Goal: Transaction & Acquisition: Purchase product/service

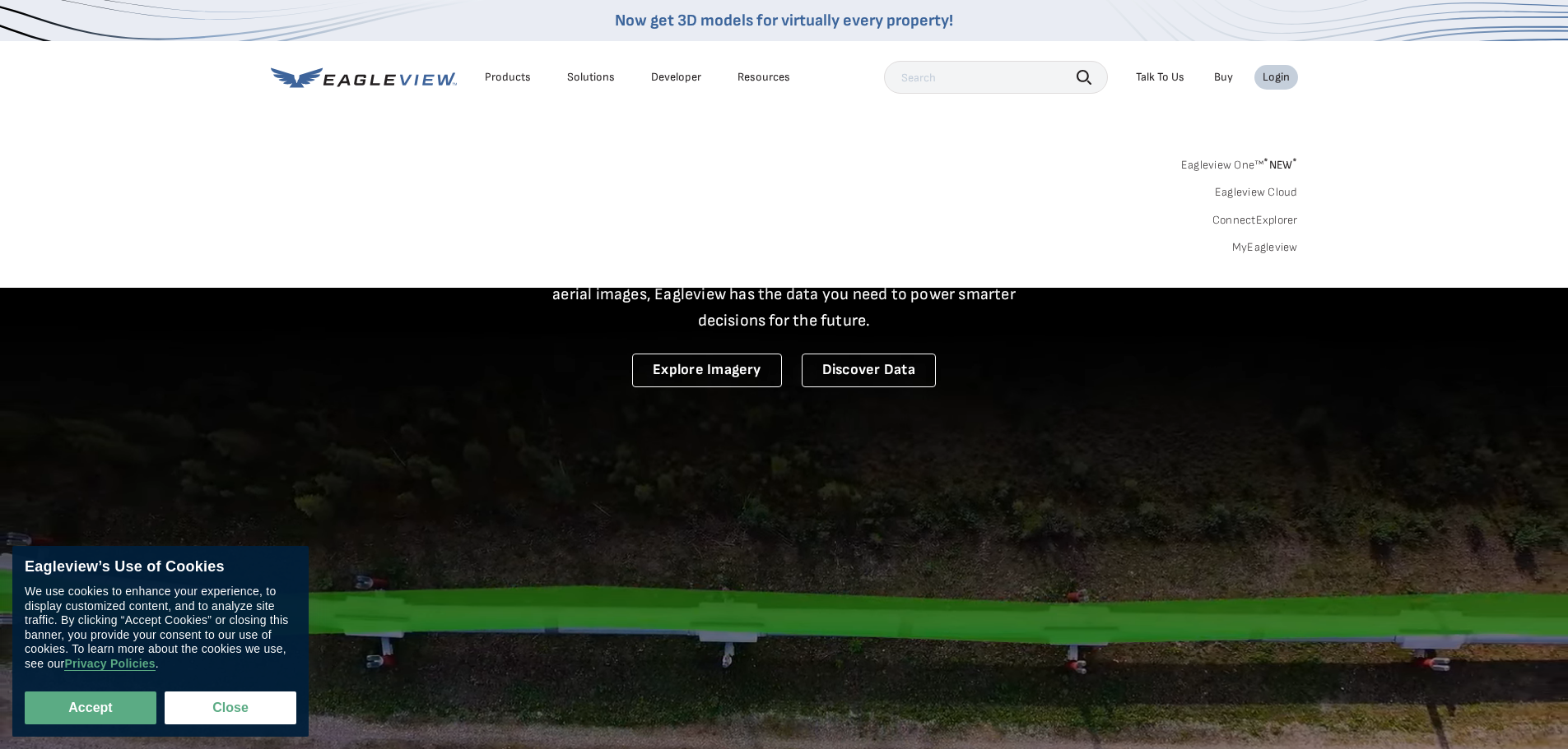
click at [1253, 247] on link "MyEagleview" at bounding box center [1265, 248] width 66 height 15
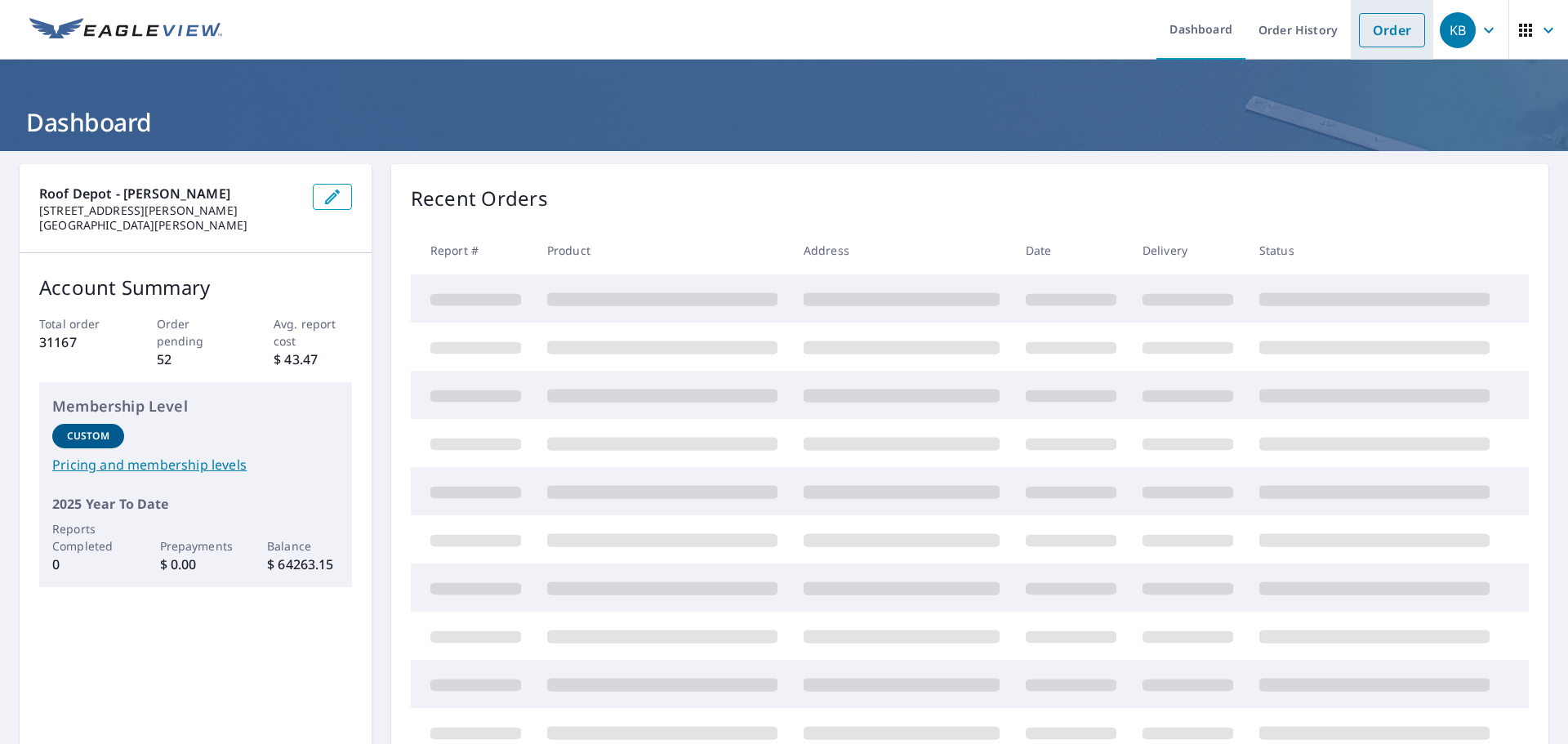
drag, startPoint x: 1392, startPoint y: 27, endPoint x: 1380, endPoint y: 42, distance: 19.2
click at [1392, 27] on link "Order" at bounding box center [1392, 30] width 66 height 35
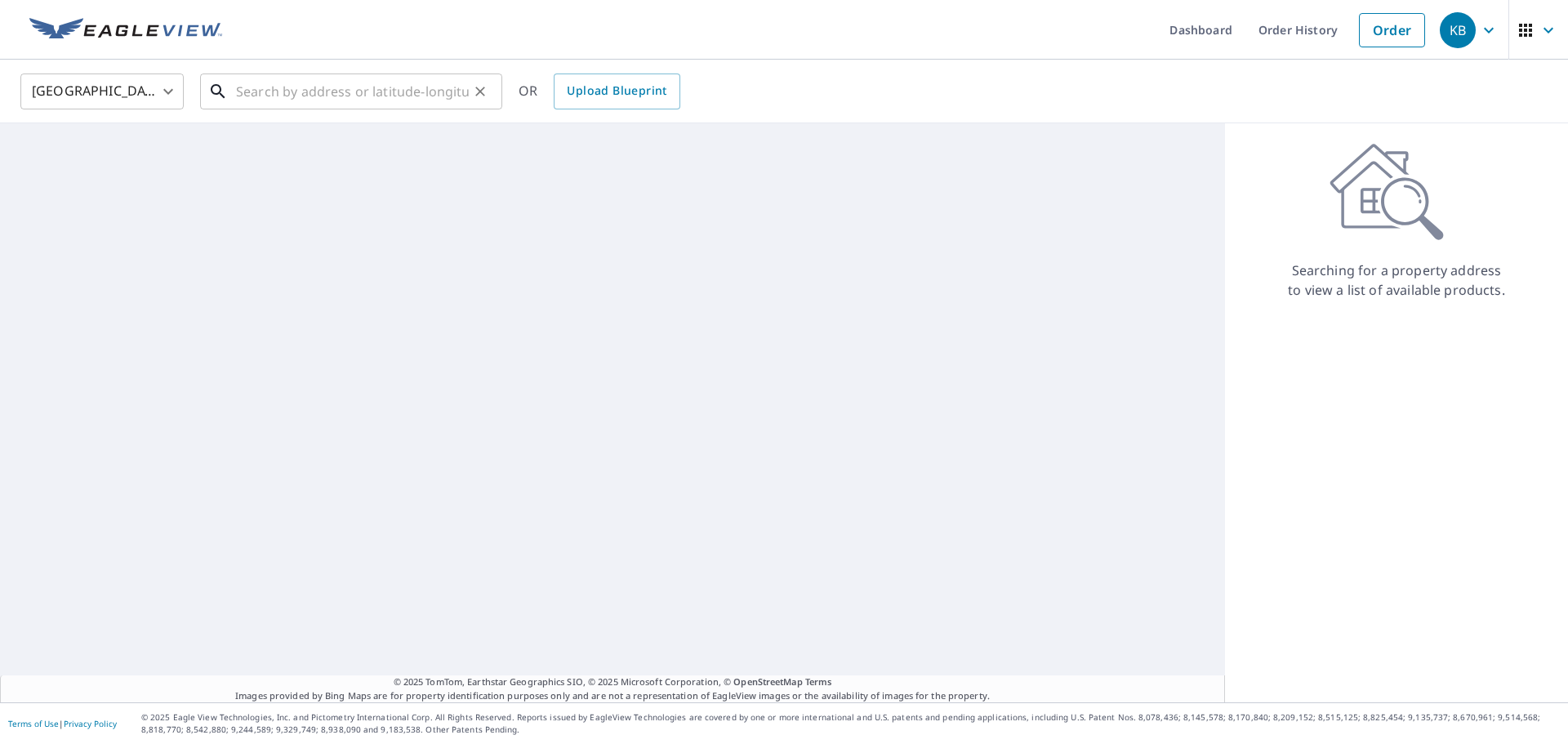
click at [397, 91] on input "text" at bounding box center [352, 91] width 233 height 46
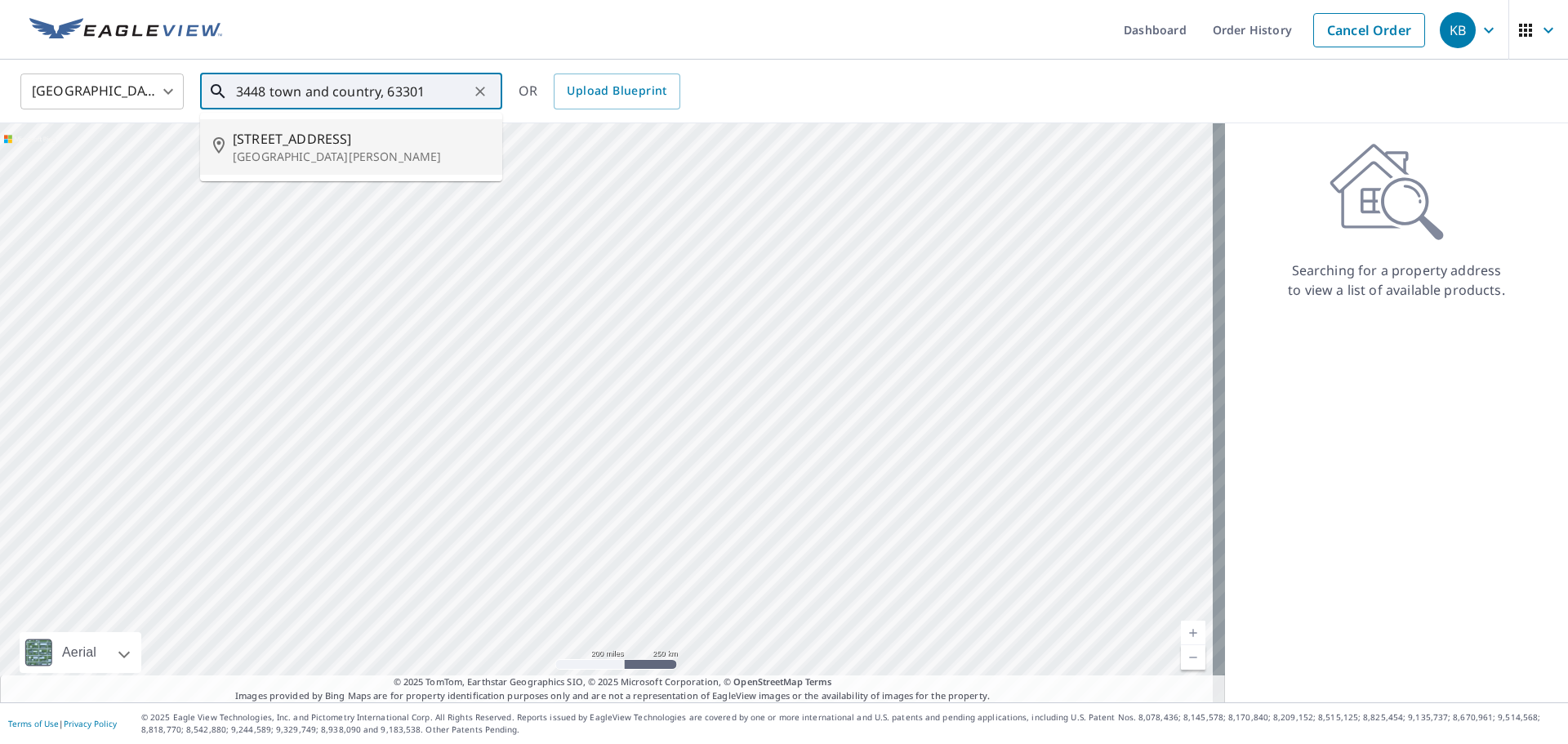
click at [329, 141] on span "3448 Town and Country Ln" at bounding box center [361, 138] width 257 height 19
type input "3448 Town and Country Ln St Charles, MO 63301"
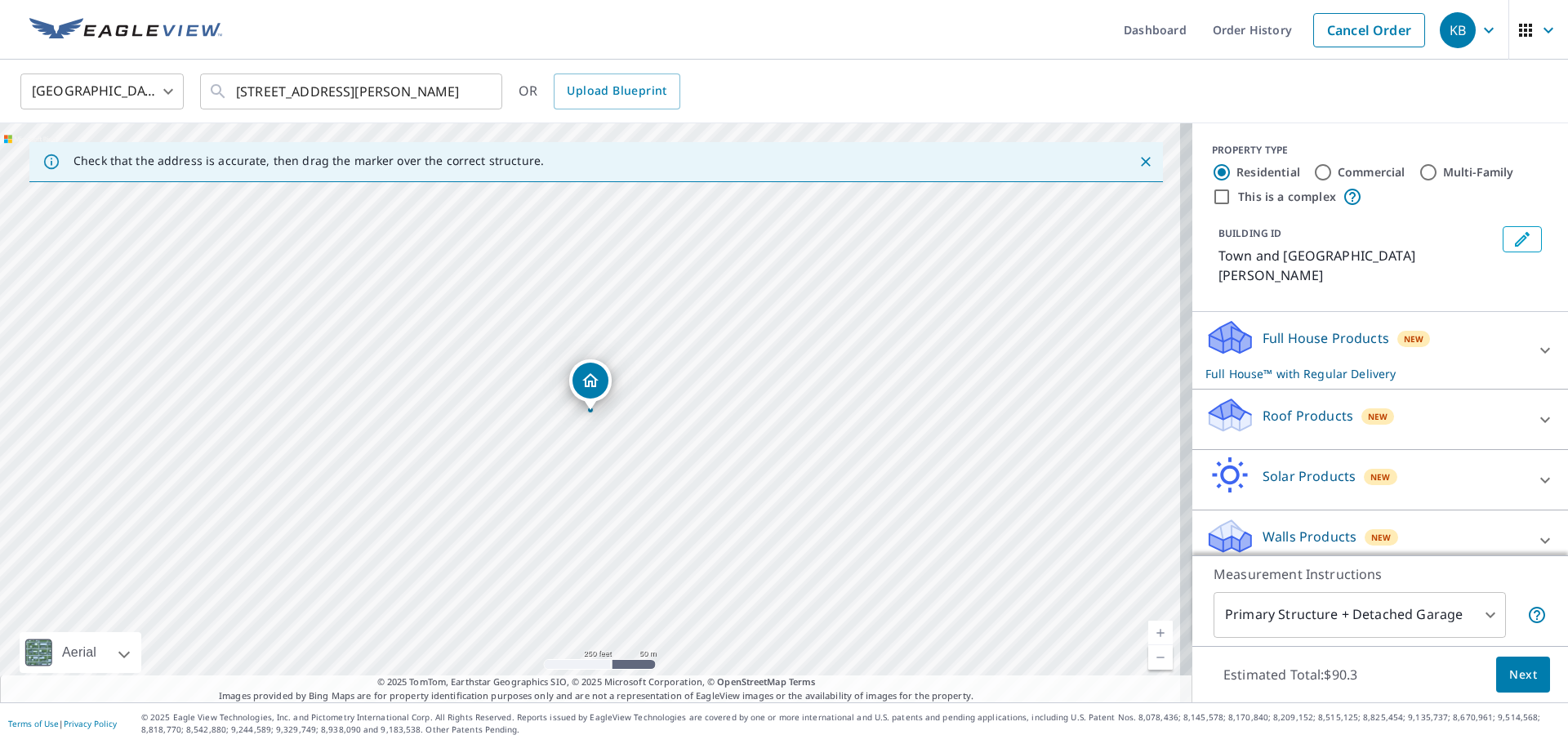
click at [1220, 412] on icon at bounding box center [1231, 409] width 42 height 20
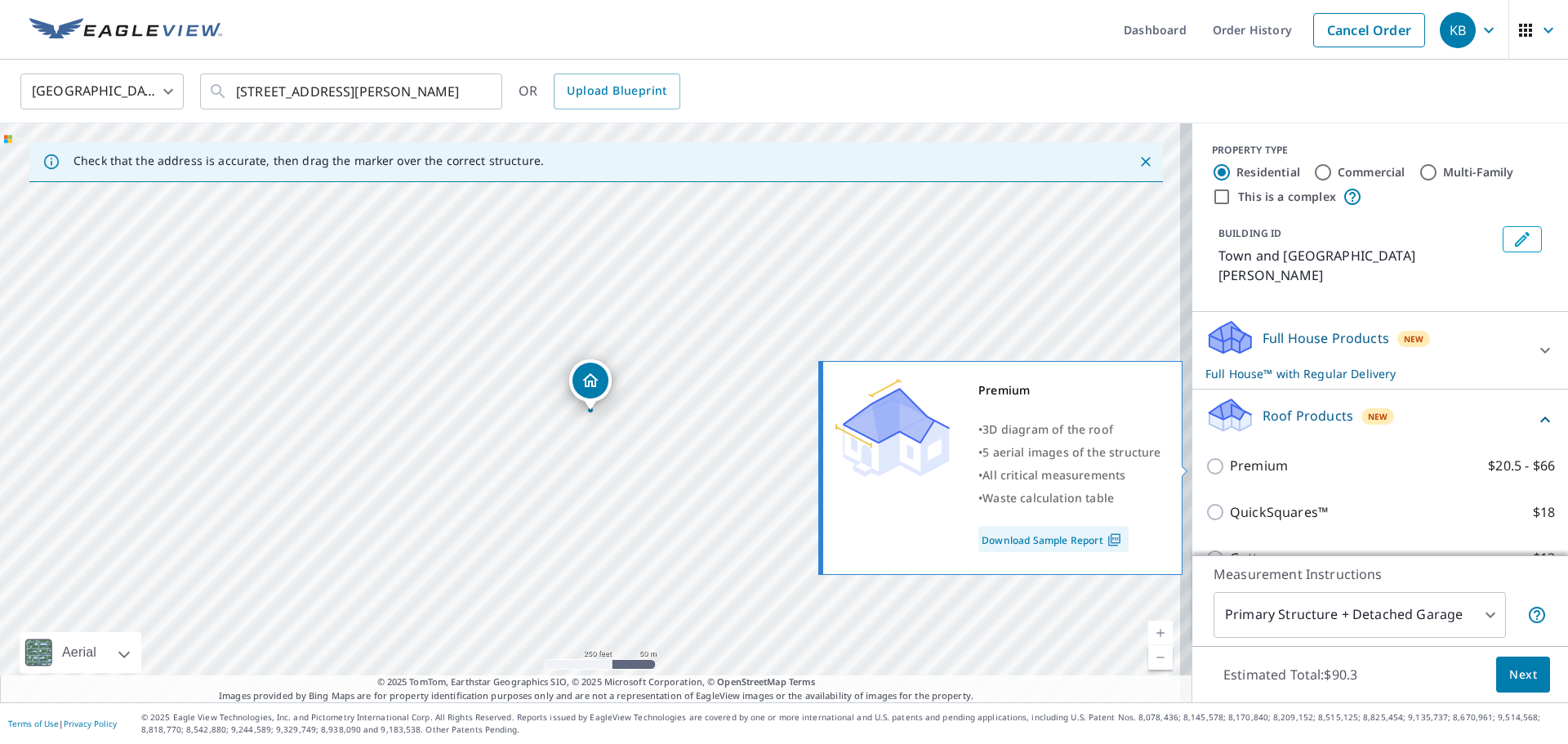
click at [1205, 466] on input "Premium $20.5 - $66" at bounding box center [1217, 466] width 25 height 19
checkbox input "true"
checkbox input "false"
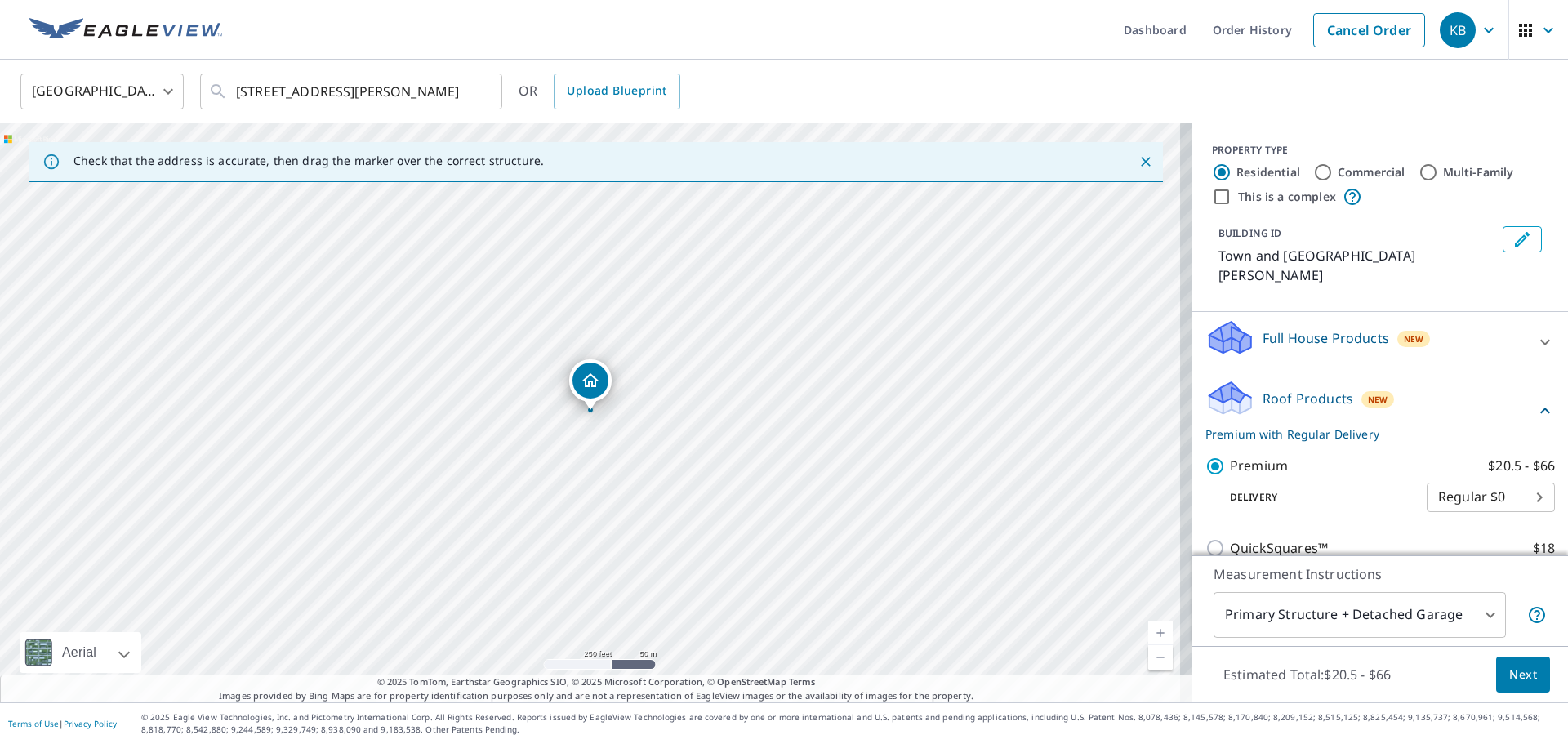
click at [1511, 670] on span "Next" at bounding box center [1523, 675] width 27 height 20
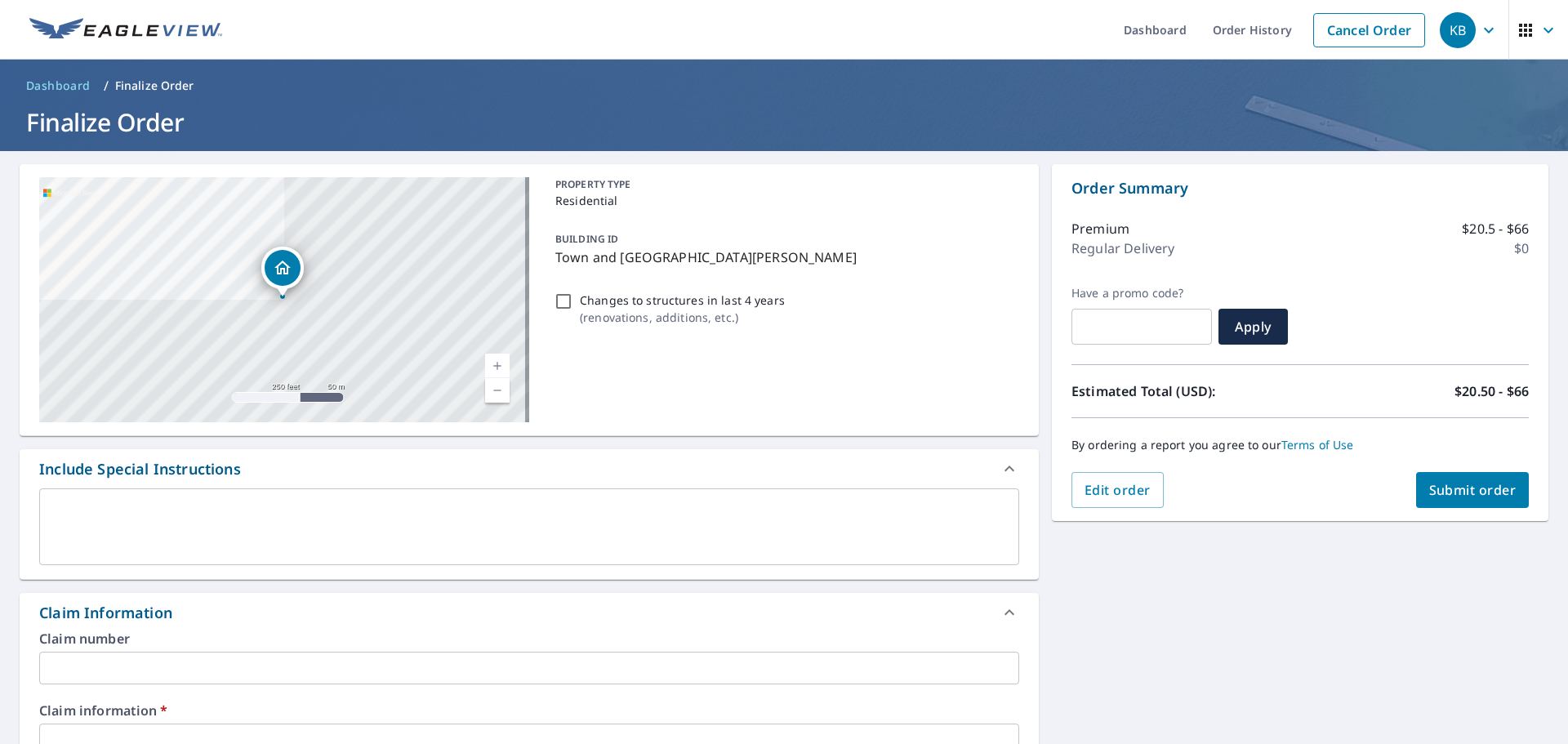
scroll to position [164, 0]
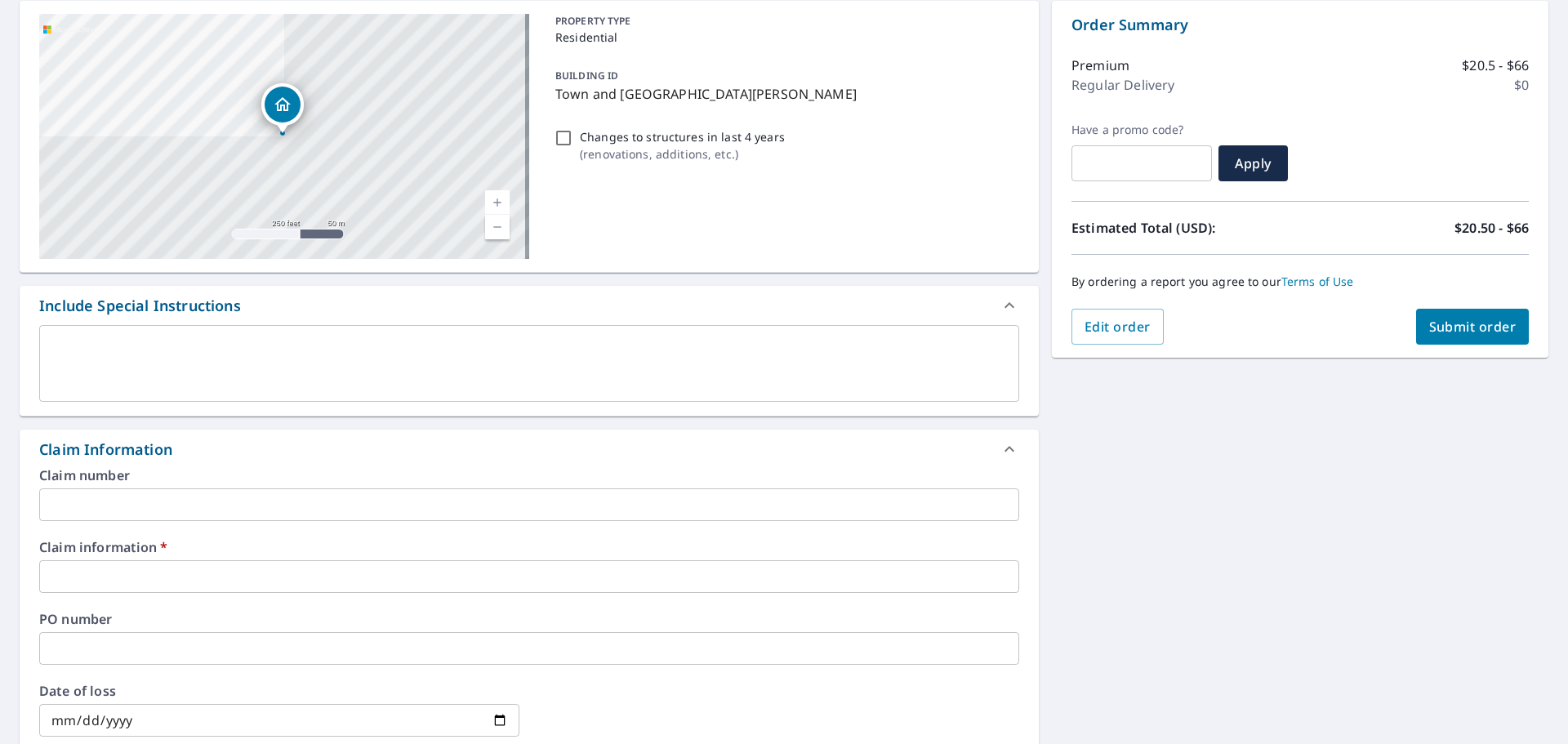
click at [95, 574] on input "text" at bounding box center [529, 577] width 980 height 33
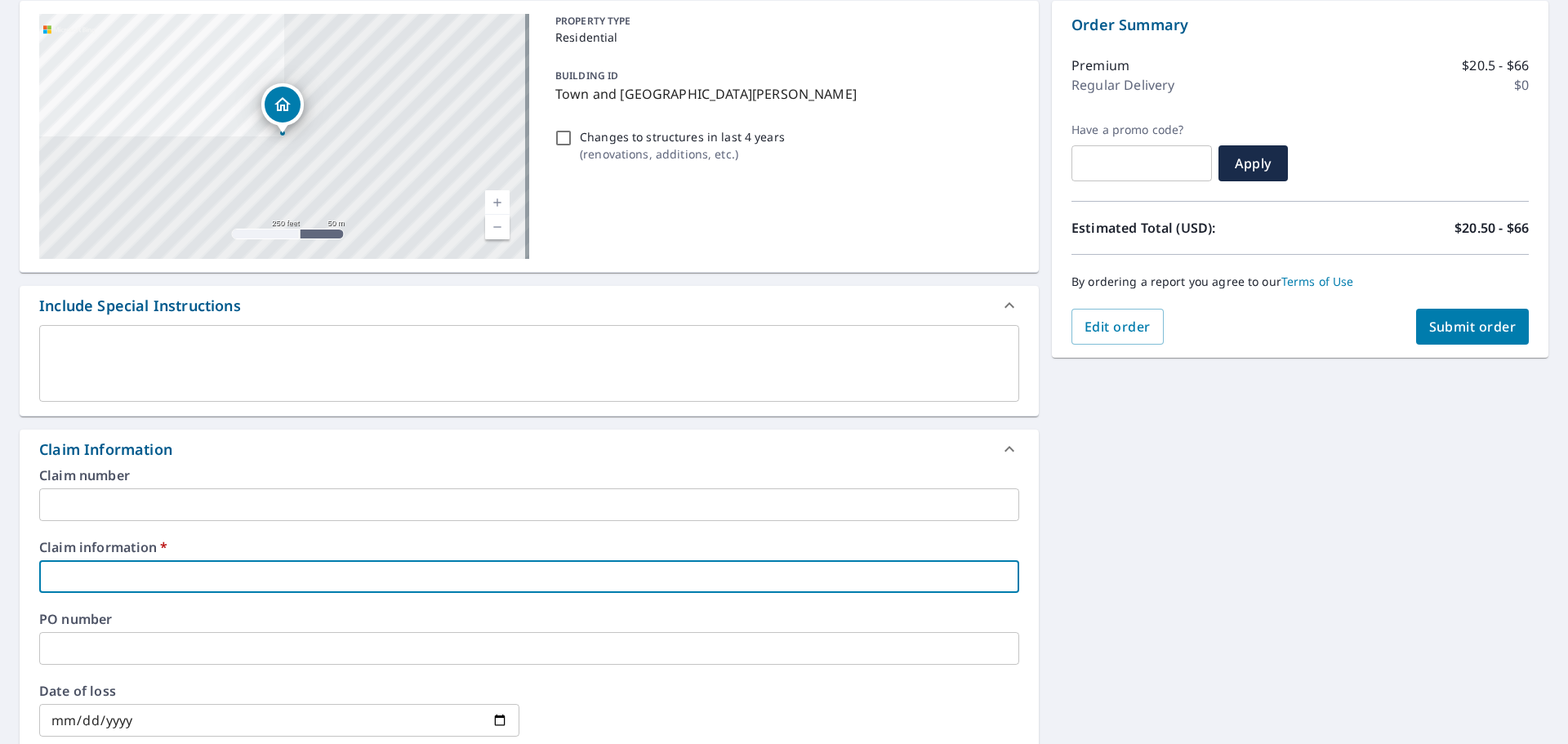
type input "G"
checkbox input "true"
type input "Ga"
checkbox input "true"
type input "Gae"
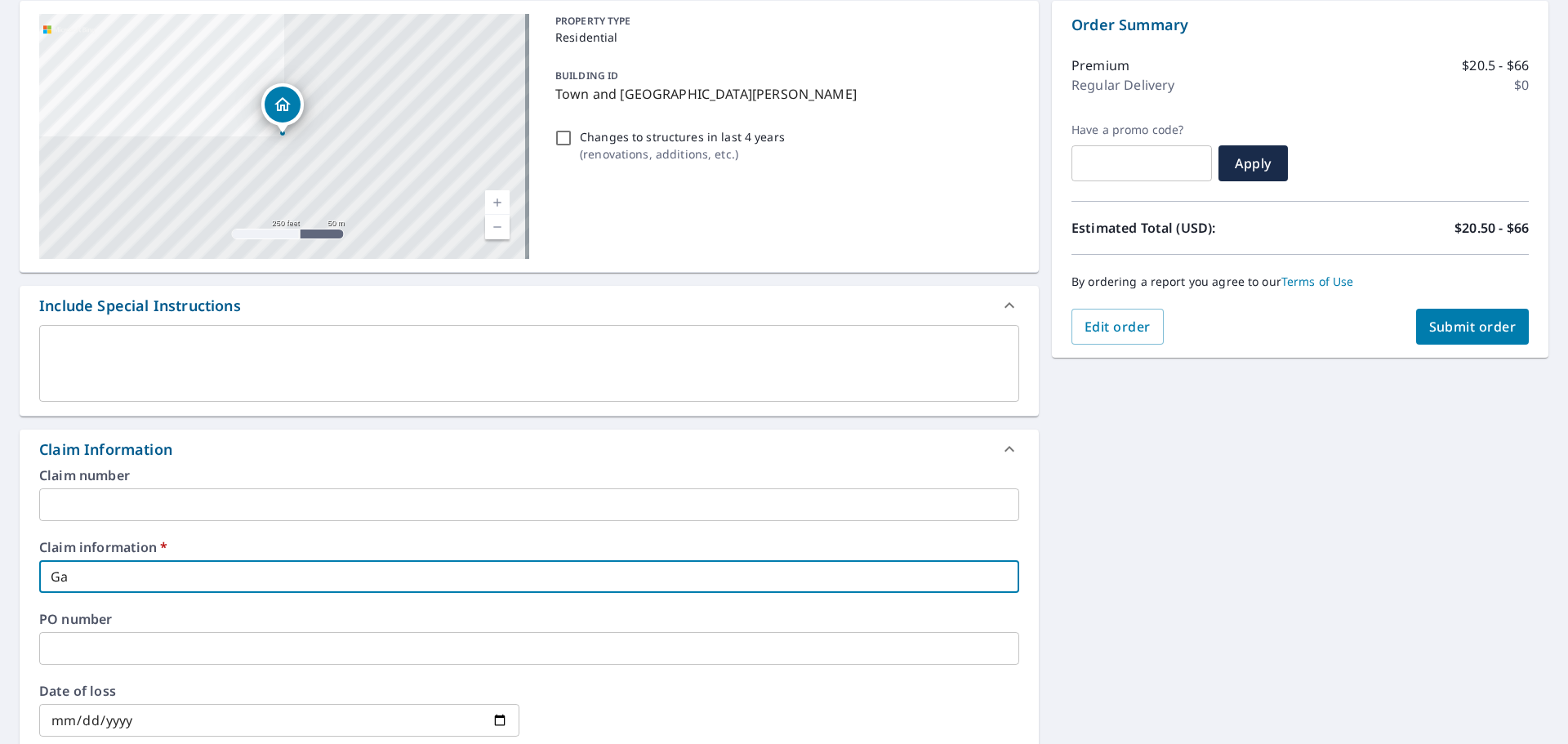
checkbox input "true"
type input "Ga"
checkbox input "true"
type input "Gat"
checkbox input "true"
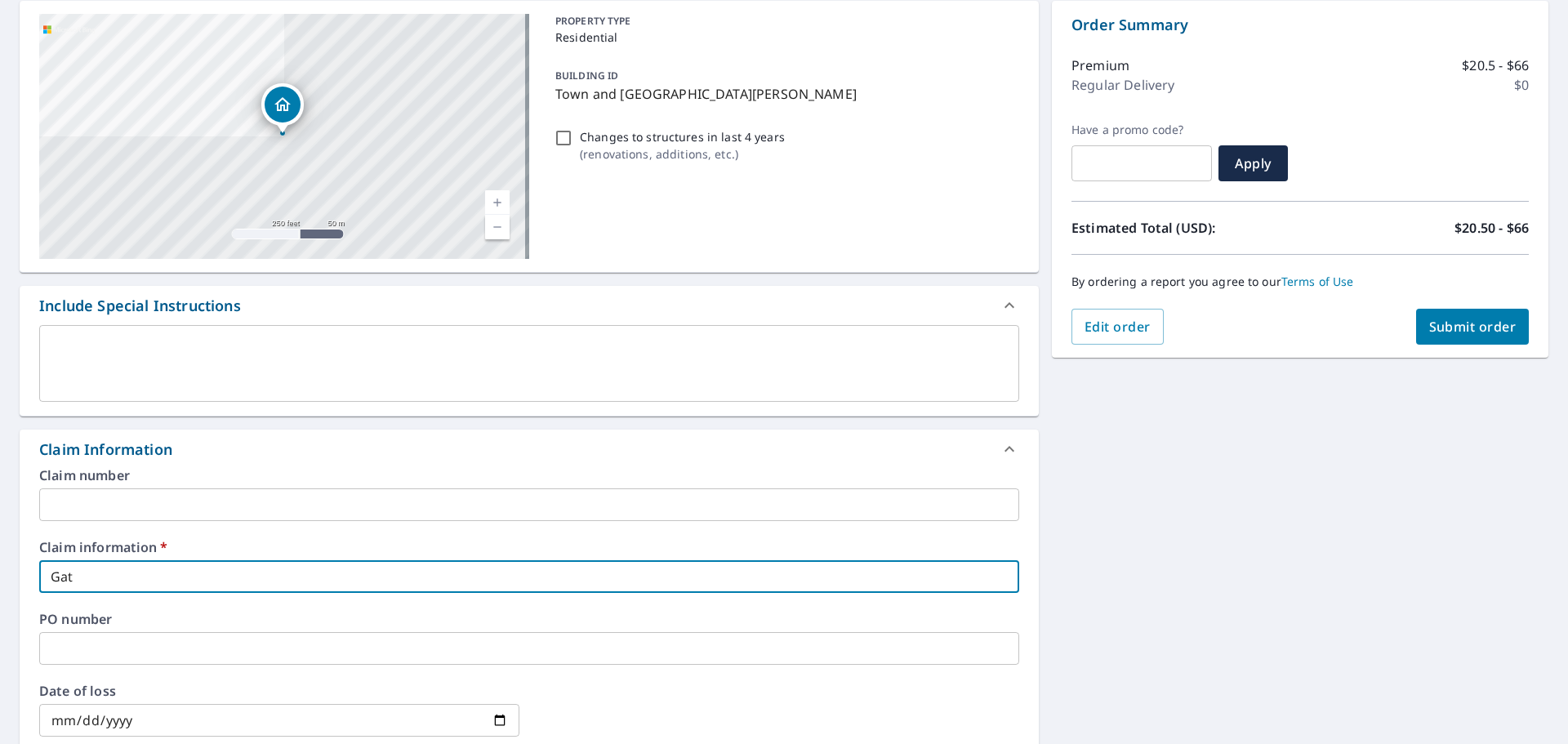
type input "Gate"
checkbox input "true"
type input "Gateway Enviro"
checkbox input "true"
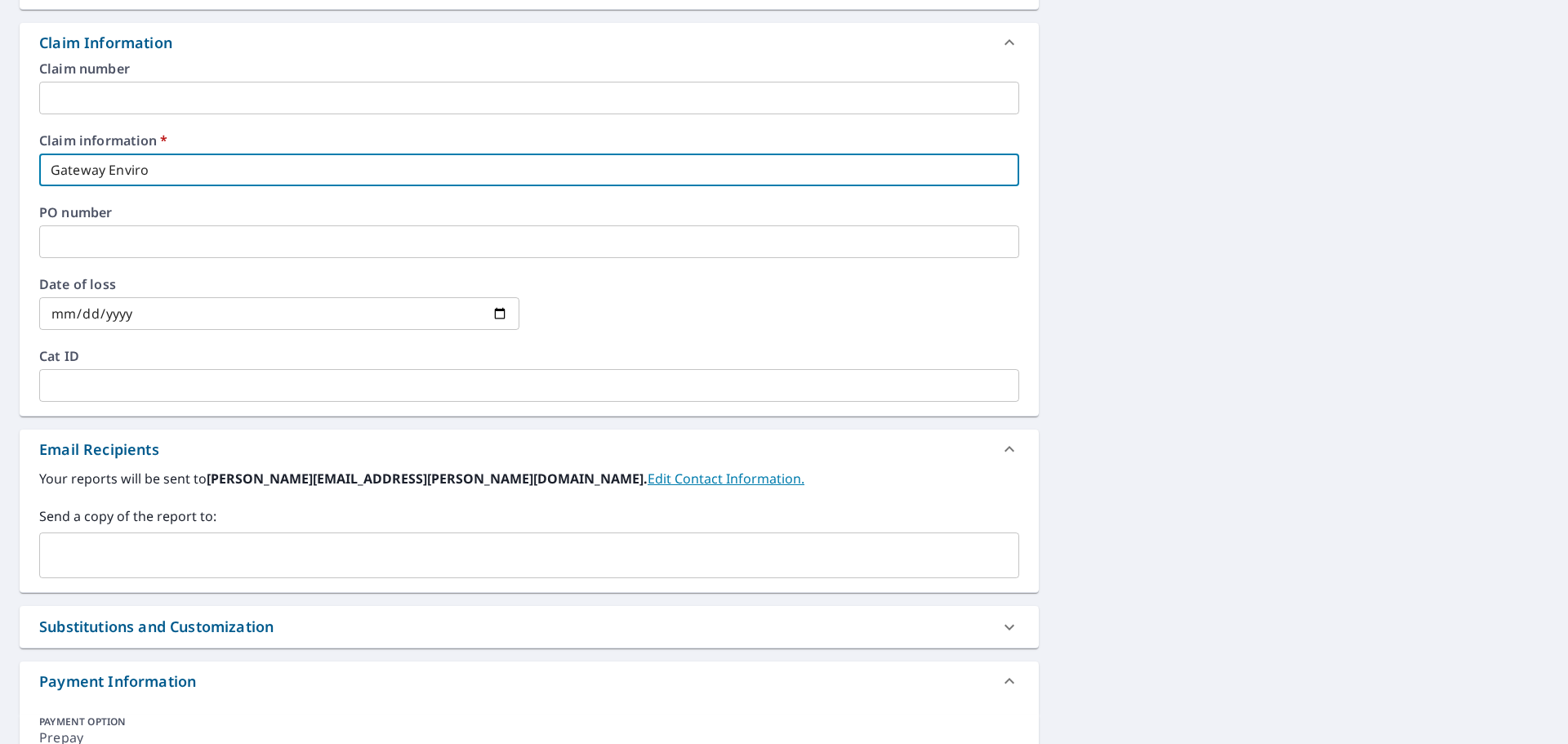
scroll to position [572, 0]
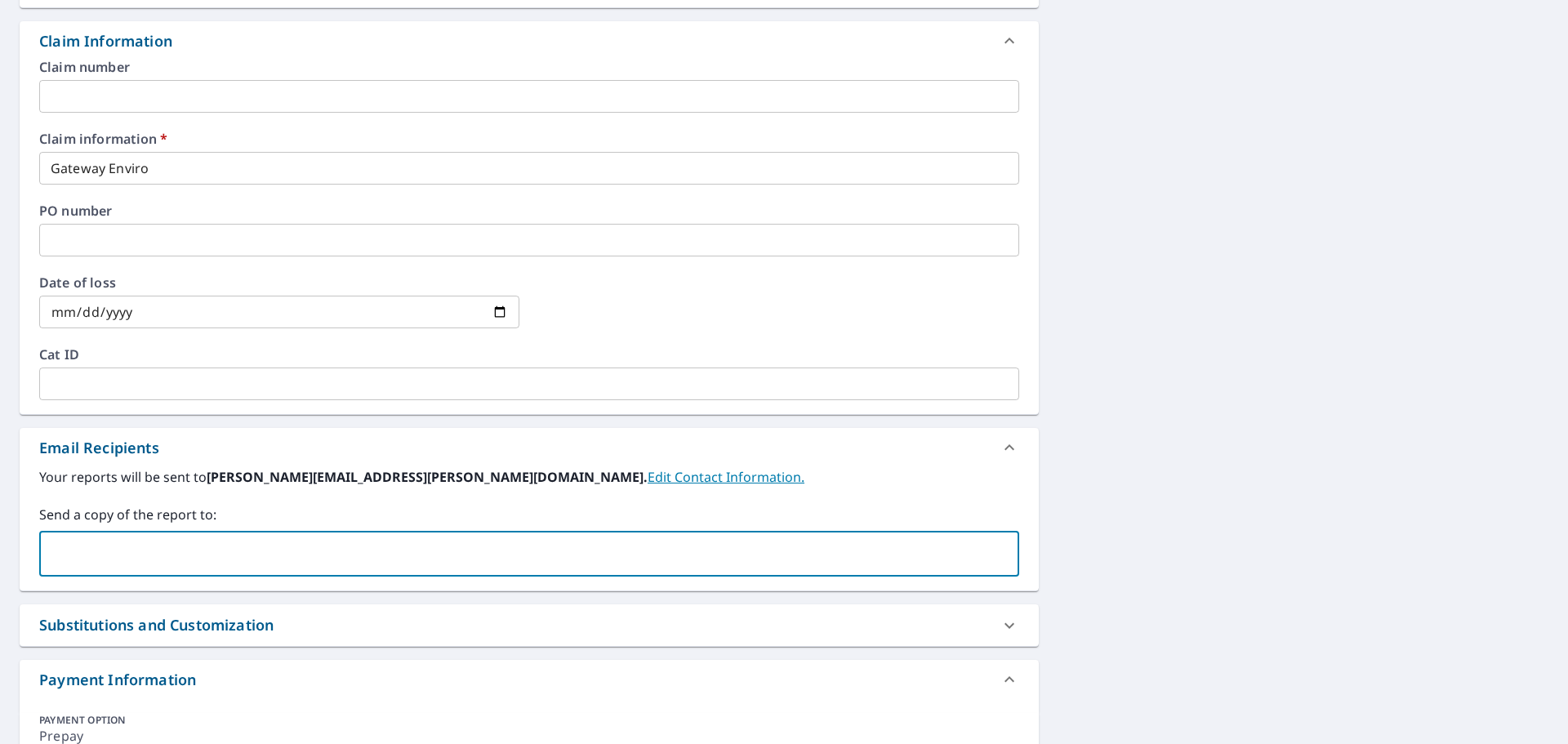
click at [215, 543] on input "text" at bounding box center [517, 554] width 941 height 31
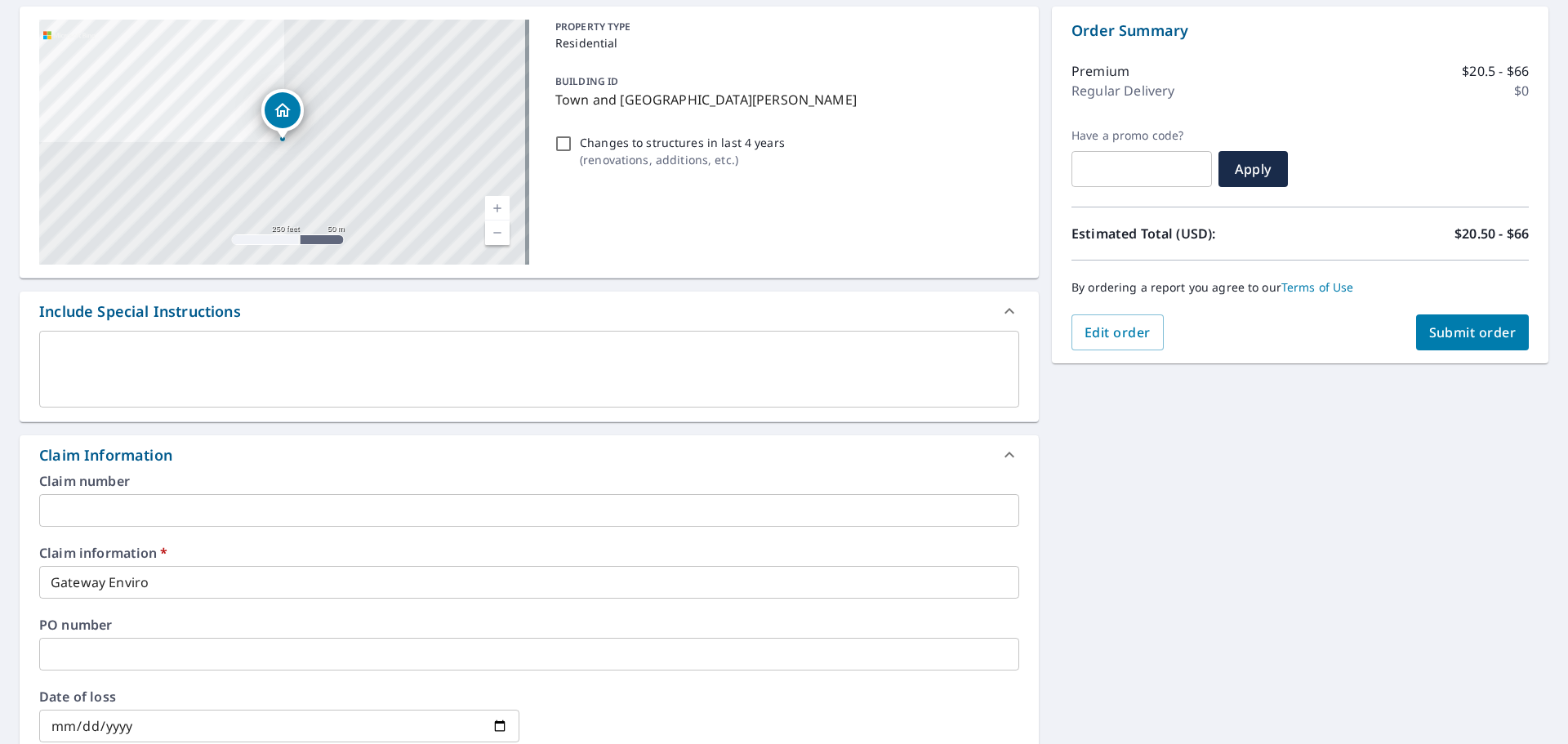
scroll to position [0, 0]
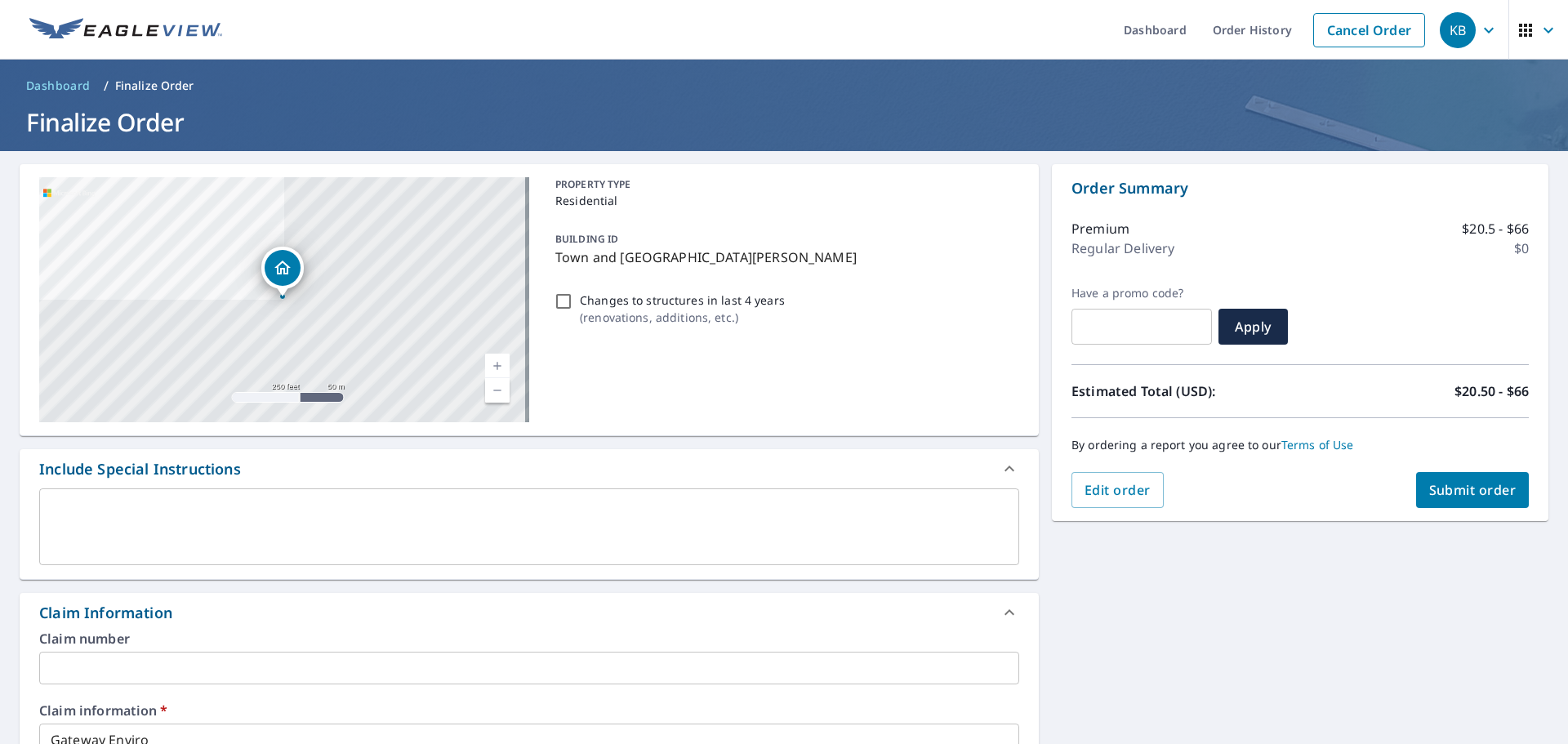
type input "ashley.gould@becn.com"
click at [1459, 495] on span "Submit order" at bounding box center [1473, 491] width 88 height 18
checkbox input "true"
